Goal: Information Seeking & Learning: Learn about a topic

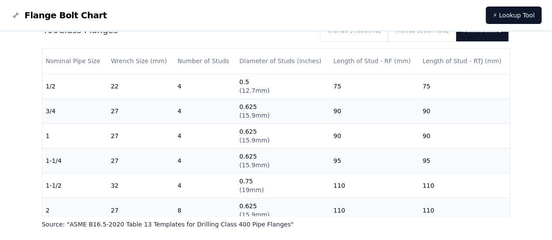
scroll to position [16, 0]
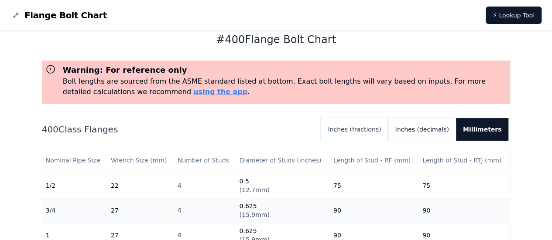
click at [431, 134] on button "Inches (decimals)" at bounding box center [422, 129] width 68 height 23
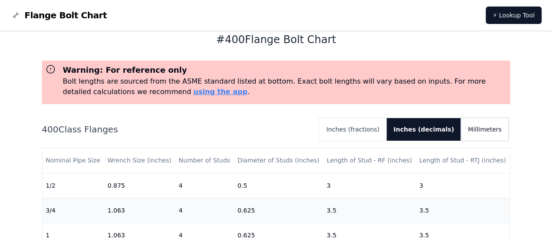
click at [479, 136] on button "Millimeters" at bounding box center [485, 129] width 48 height 23
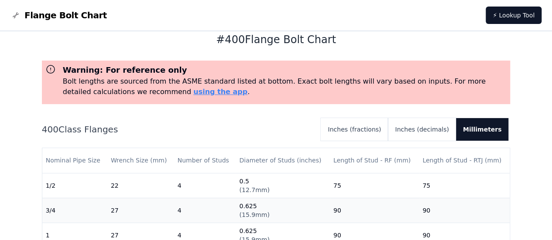
scroll to position [0, 0]
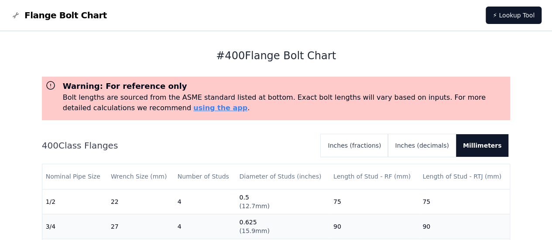
click at [17, 14] on img at bounding box center [15, 15] width 10 height 10
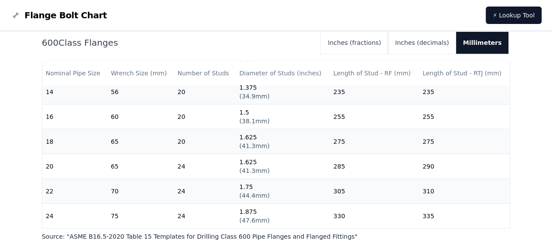
scroll to position [968, 0]
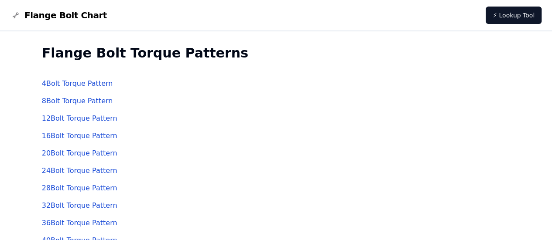
click at [88, 171] on link "24 Bolt Torque Pattern" at bounding box center [79, 171] width 75 height 8
